Goal: Check status: Check status

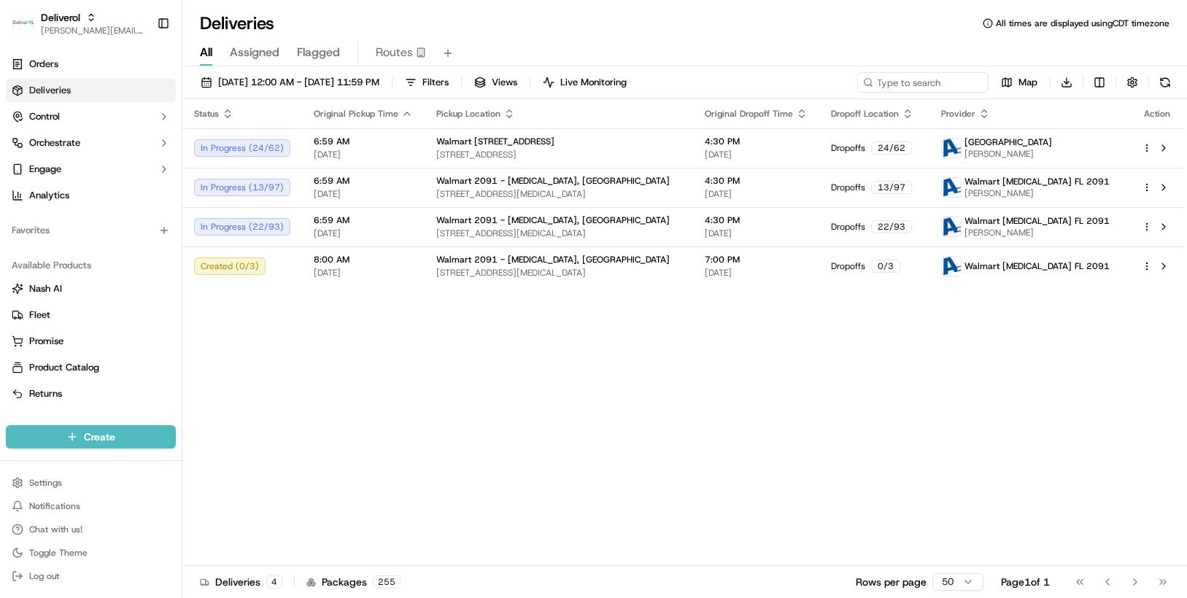
click at [501, 121] on th "Pickup Location" at bounding box center [558, 113] width 268 height 29
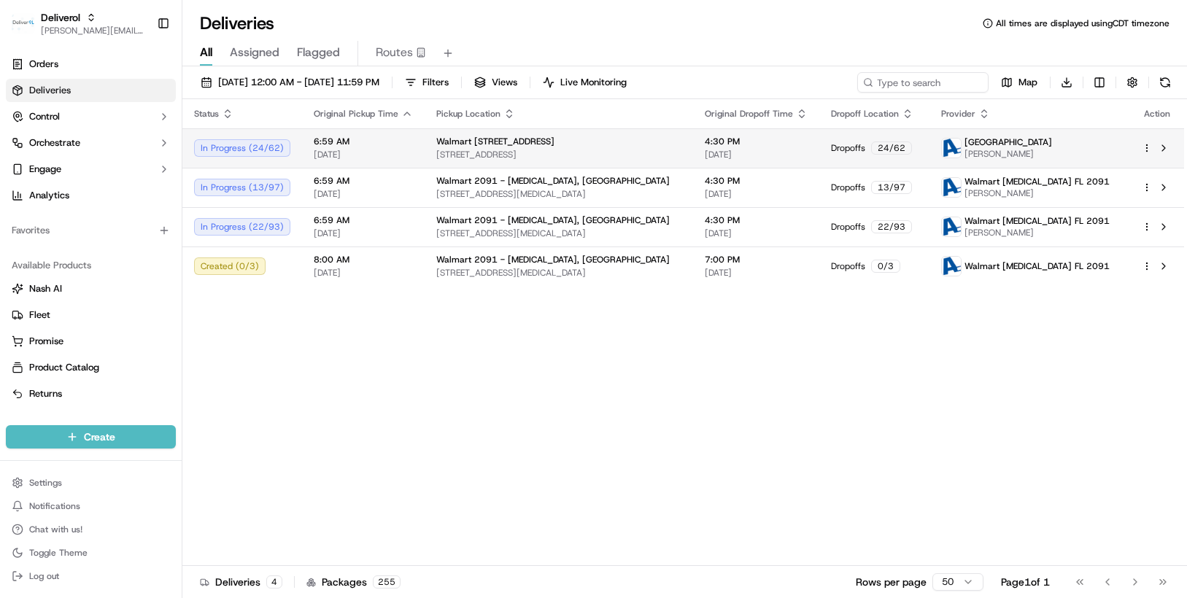
click at [1146, 150] on html "Deliverol [PERSON_NAME][EMAIL_ADDRESS][PERSON_NAME][DOMAIN_NAME] Toggle Sidebar…" at bounding box center [593, 299] width 1187 height 598
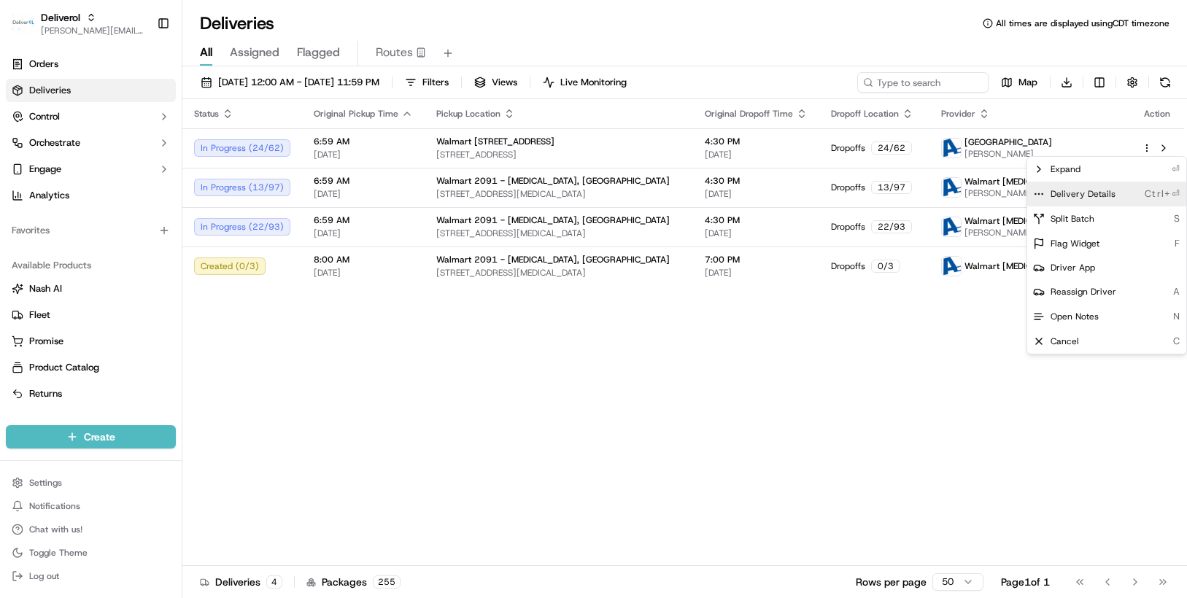
click at [1105, 192] on span "Delivery Details" at bounding box center [1082, 194] width 65 height 12
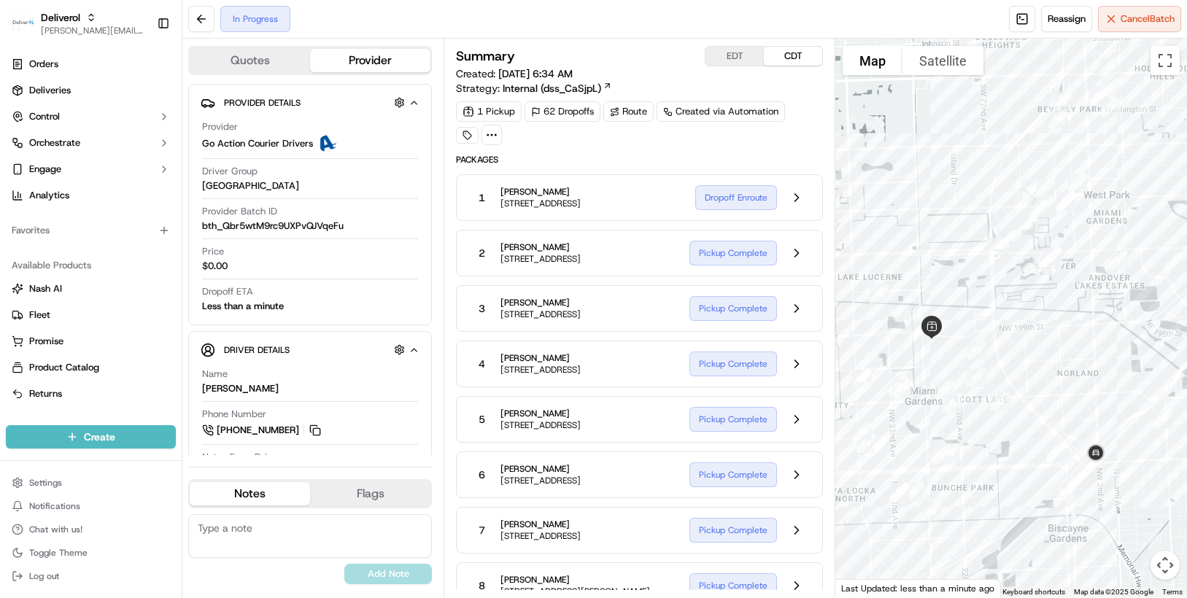
drag, startPoint x: 1024, startPoint y: 471, endPoint x: 1060, endPoint y: 327, distance: 148.8
click at [1060, 327] on div at bounding box center [1011, 318] width 352 height 559
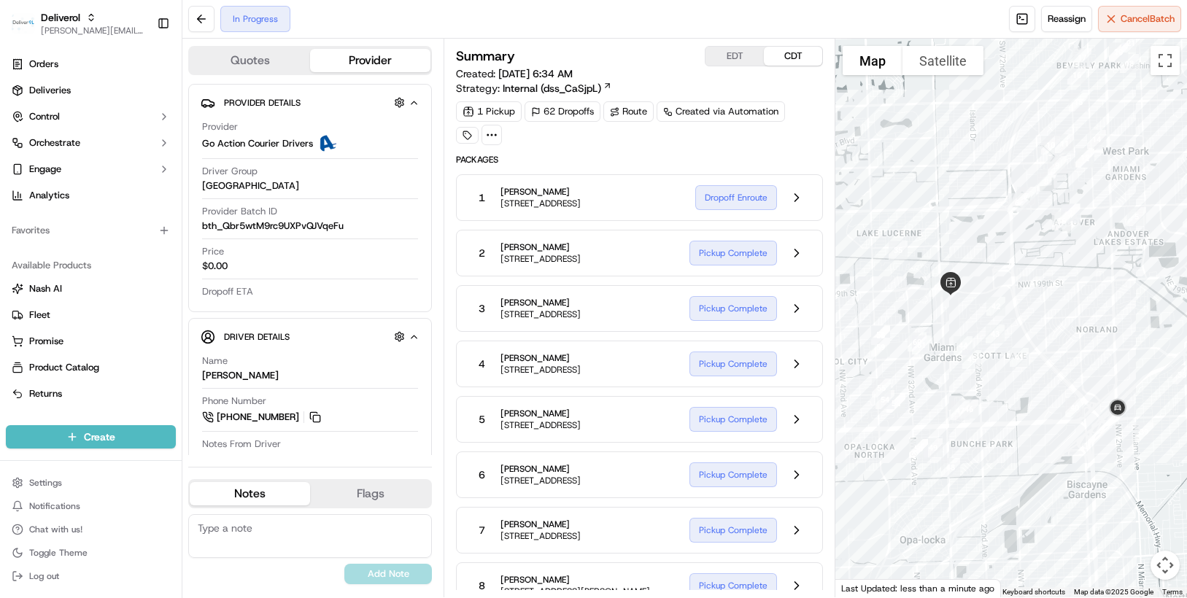
drag, startPoint x: 1056, startPoint y: 403, endPoint x: 1075, endPoint y: 357, distance: 49.7
click at [1075, 357] on div at bounding box center [1011, 318] width 352 height 559
